Goal: Task Accomplishment & Management: Complete application form

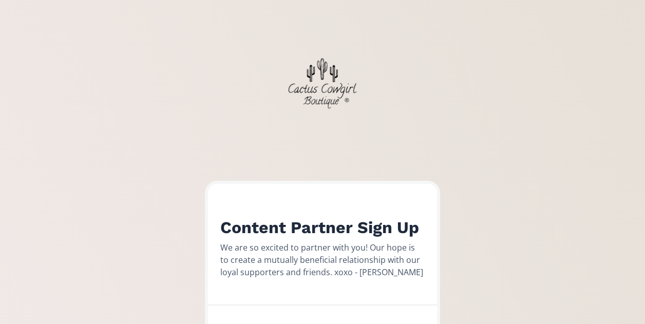
scroll to position [266, 0]
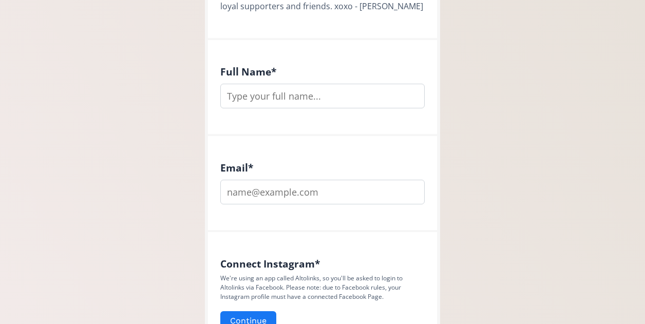
click at [276, 95] on input "text" at bounding box center [322, 96] width 204 height 25
type input "Brooklyn [PERSON_NAME]"
click at [300, 189] on input "email" at bounding box center [322, 192] width 204 height 25
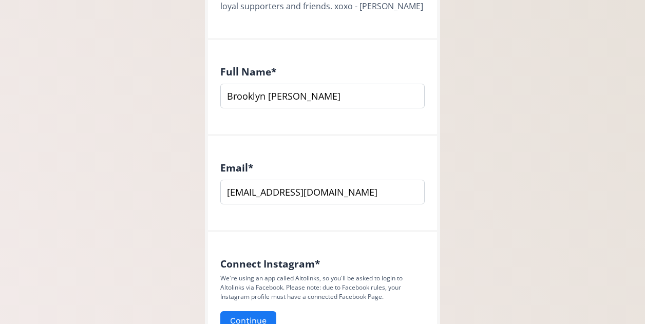
click at [301, 195] on input "brooklynbrenner@gmail.com" at bounding box center [322, 192] width 204 height 25
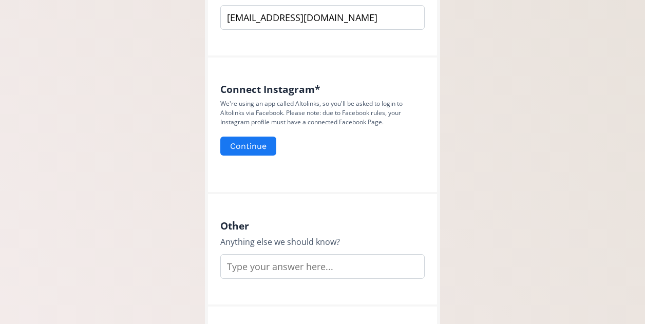
scroll to position [448, 0]
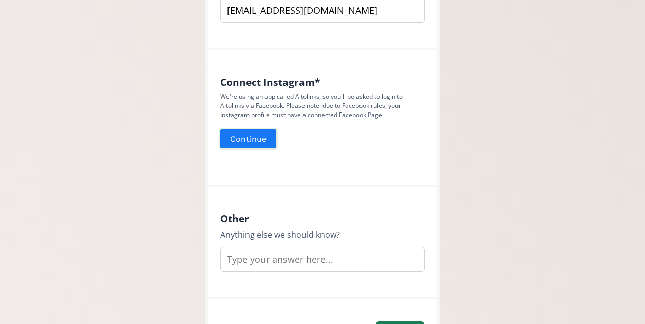
type input "[EMAIL_ADDRESS][DOMAIN_NAME]"
click at [254, 143] on button "Continue" at bounding box center [248, 139] width 59 height 22
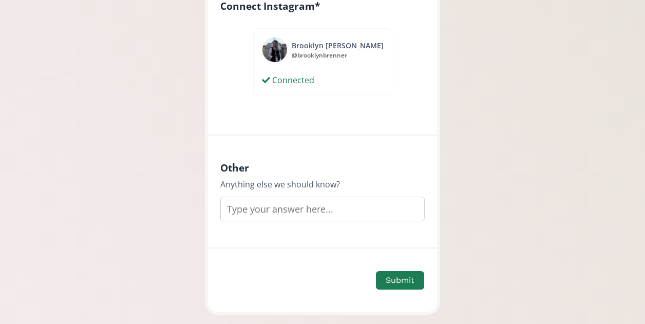
scroll to position [533, 0]
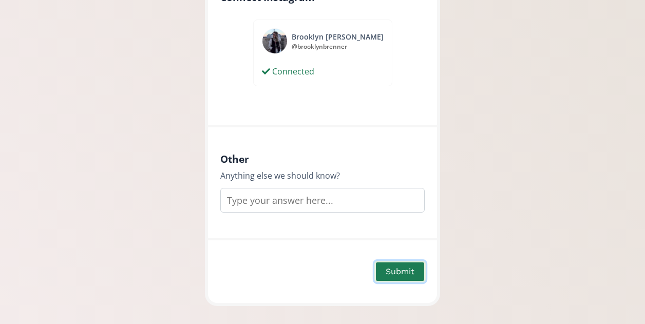
click at [415, 274] on button "Submit" at bounding box center [400, 272] width 51 height 22
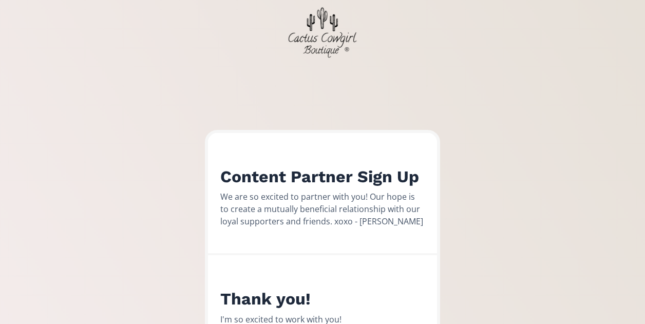
scroll to position [167, 0]
